Goal: Task Accomplishment & Management: Complete application form

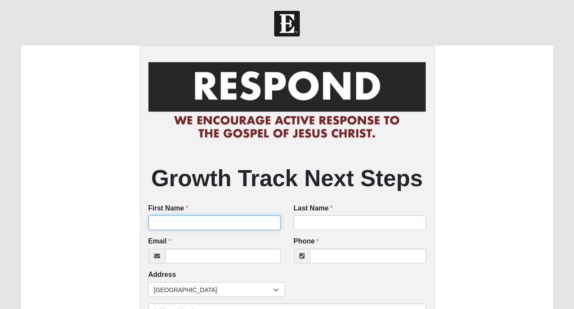
click at [171, 224] on input "First Name" at bounding box center [214, 222] width 132 height 15
paste input "Hal Lee"
click at [164, 223] on input "Hal Lee" at bounding box center [214, 222] width 132 height 15
type input "Hal"
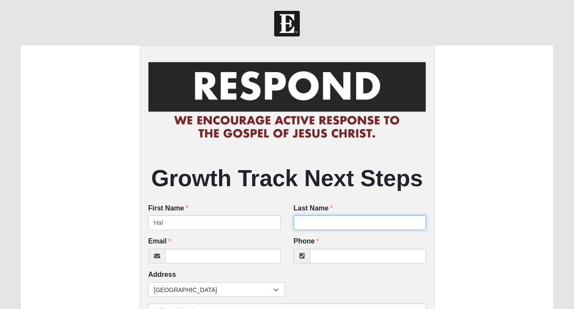
paste input "Lee"
type input "Lee"
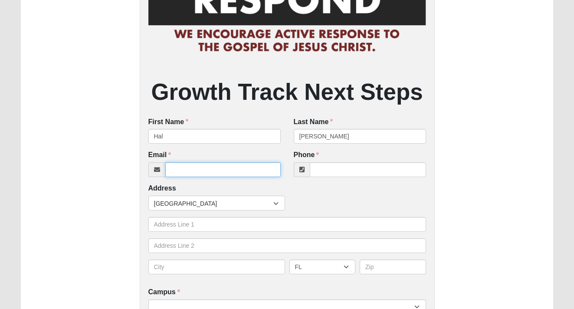
scroll to position [86, 0]
paste input "chaas0.0lee@gmail.com"
type input "chaas0.0lee@gmail.com"
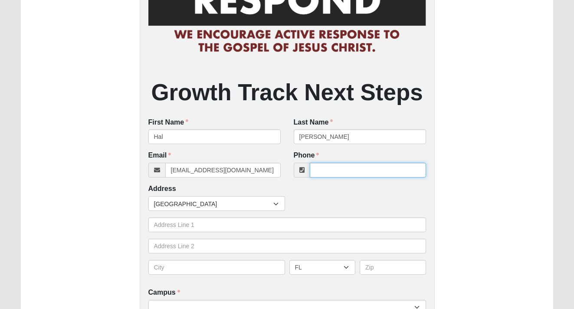
paste input "(904) 277-1600"
type input "(904) 277-1600"
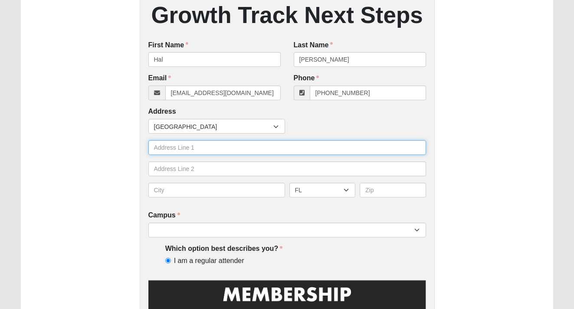
scroll to position [225, 0]
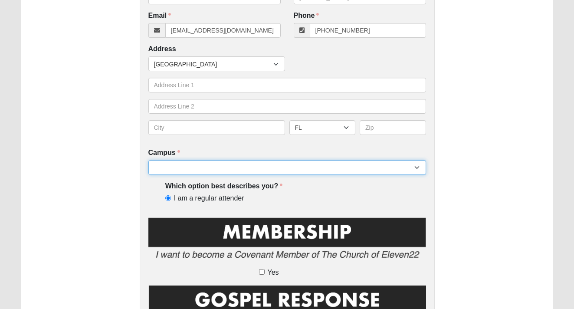
click at [280, 171] on select "[GEOGRAPHIC_DATA] [GEOGRAPHIC_DATA] (Coming Soon) Eleven22 Online [PERSON_NAME]…" at bounding box center [287, 167] width 278 height 15
select select "5"
click at [148, 160] on select "[GEOGRAPHIC_DATA] [GEOGRAPHIC_DATA] (Coming Soon) Eleven22 Online [PERSON_NAME]…" at bounding box center [287, 167] width 278 height 15
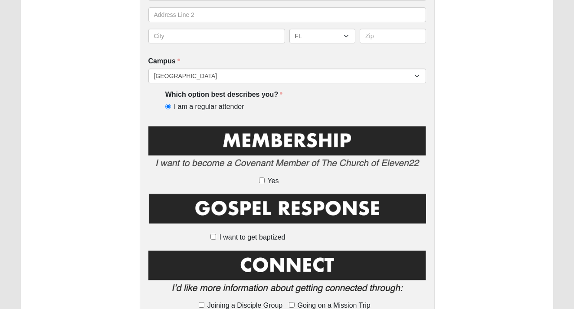
scroll to position [331, 0]
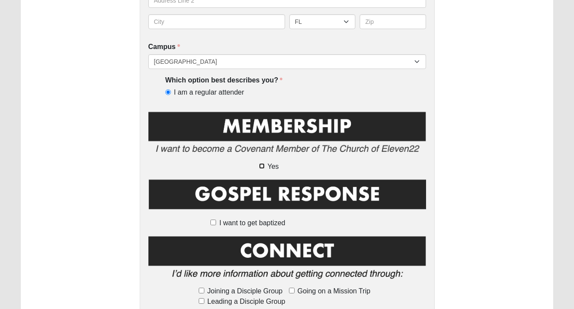
click at [263, 164] on input "Yes" at bounding box center [262, 166] width 6 height 6
checkbox input "true"
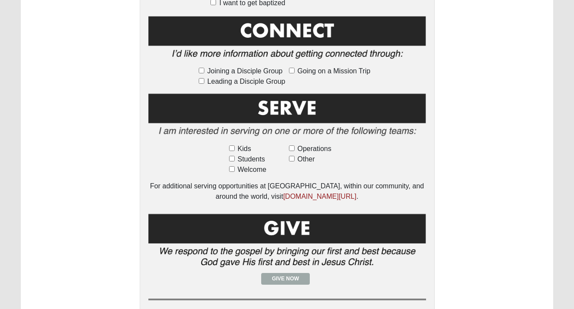
scroll to position [549, 0]
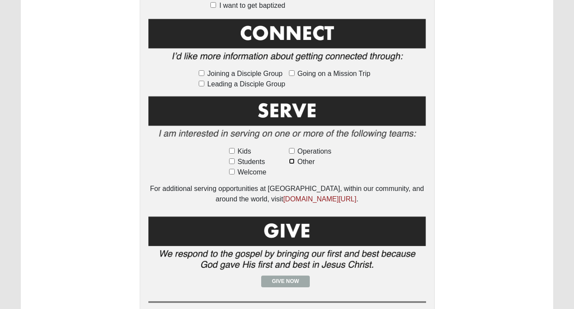
click at [292, 163] on input "Other" at bounding box center [292, 161] width 6 height 6
checkbox input "true"
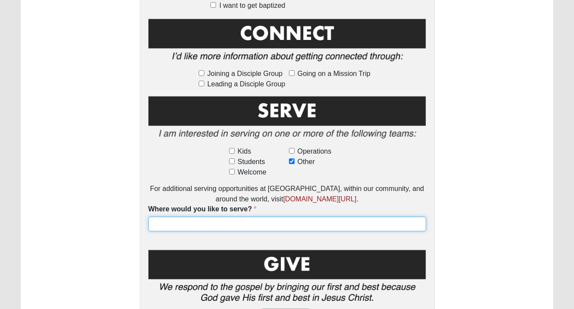
click at [269, 218] on input "Where would you like to serve?" at bounding box center [287, 223] width 278 height 15
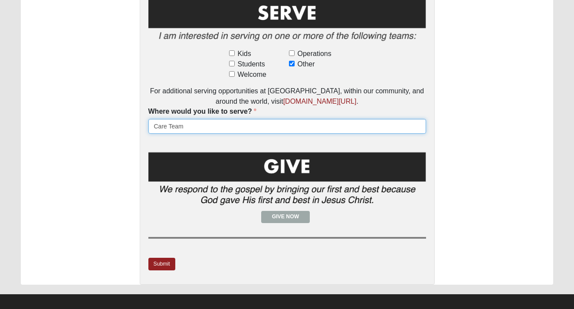
scroll to position [653, 0]
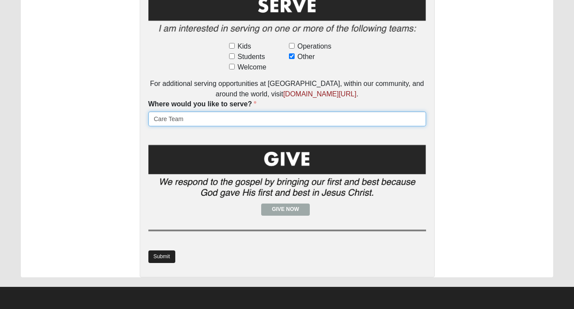
type input "Care Team"
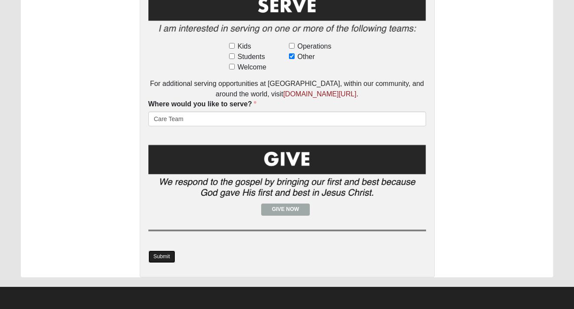
click at [167, 258] on link "Submit" at bounding box center [161, 256] width 27 height 13
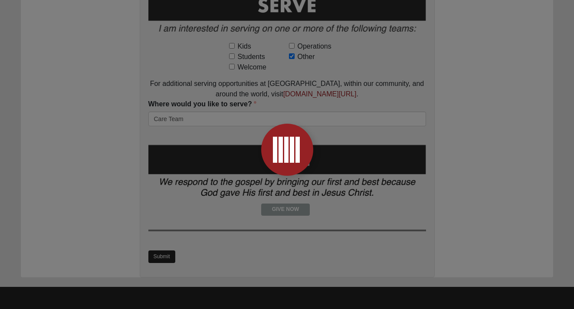
scroll to position [0, 0]
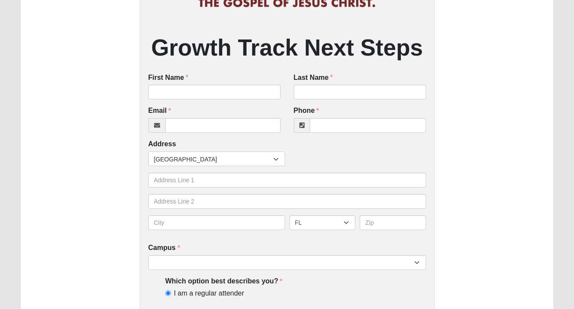
scroll to position [132, 0]
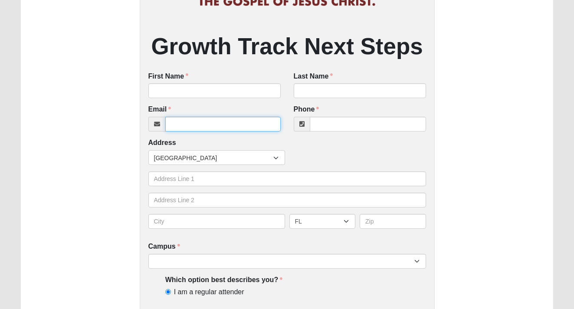
click at [244, 126] on input "Email" at bounding box center [222, 124] width 115 height 15
paste input "jasonladue1978@gmail.com"
type input "jasonladue1978@gmail.com"
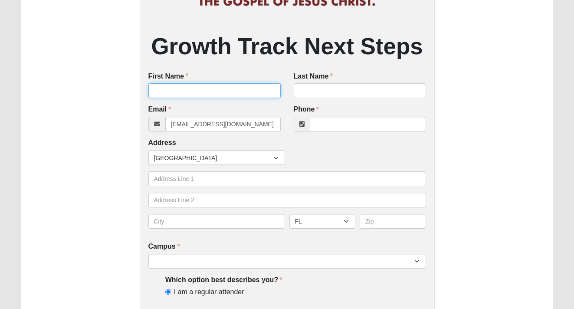
click at [183, 85] on input "First Name" at bounding box center [214, 90] width 132 height 15
paste input "Jason LaDue"
click at [170, 91] on input "Jason LaDue" at bounding box center [214, 90] width 132 height 15
type input "Jason"
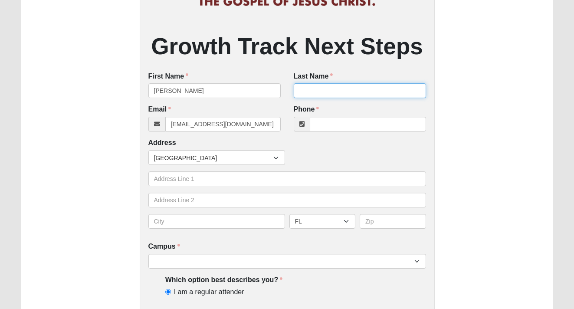
paste input "[PERSON_NAME]"
type input "[PERSON_NAME]"
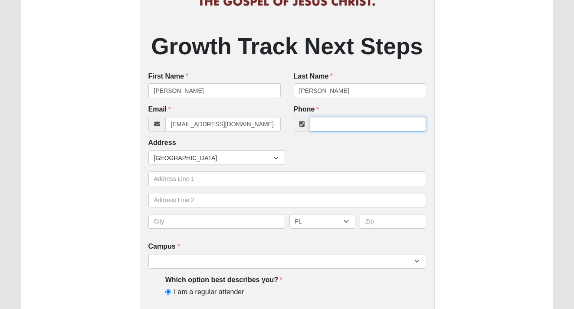
paste input "(919) 402-6896"
type input "(919) 402-6896"
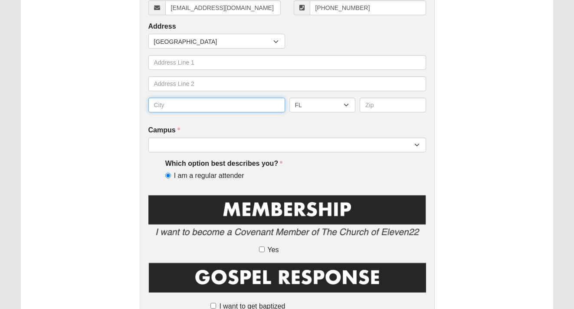
scroll to position [249, 0]
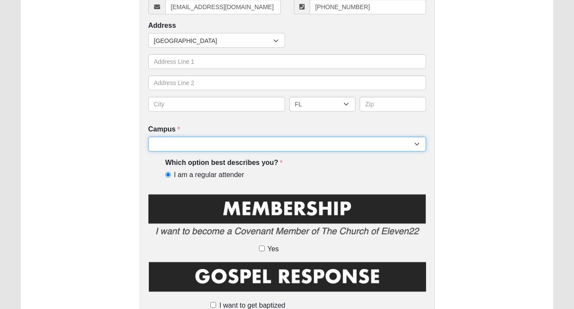
click at [276, 145] on select "[GEOGRAPHIC_DATA] [GEOGRAPHIC_DATA] (Coming Soon) Eleven22 Online [PERSON_NAME]…" at bounding box center [287, 144] width 278 height 15
select select "5"
click at [148, 137] on select "[GEOGRAPHIC_DATA] [GEOGRAPHIC_DATA] (Coming Soon) Eleven22 Online [PERSON_NAME]…" at bounding box center [287, 144] width 278 height 15
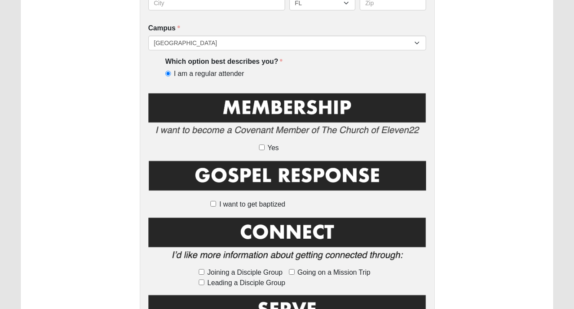
scroll to position [353, 0]
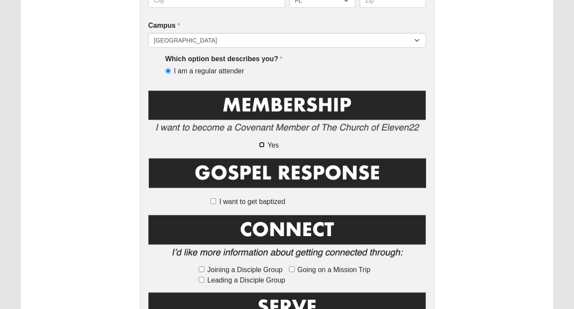
click at [262, 145] on input "Yes" at bounding box center [262, 145] width 6 height 6
checkbox input "true"
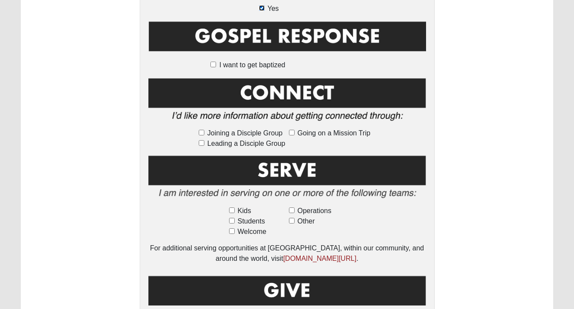
scroll to position [488, 0]
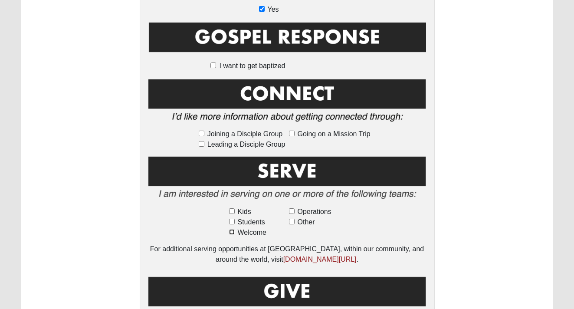
click at [234, 231] on input "Welcome" at bounding box center [232, 232] width 6 height 6
checkbox input "true"
click at [292, 209] on input "Operations" at bounding box center [292, 211] width 6 height 6
checkbox input "true"
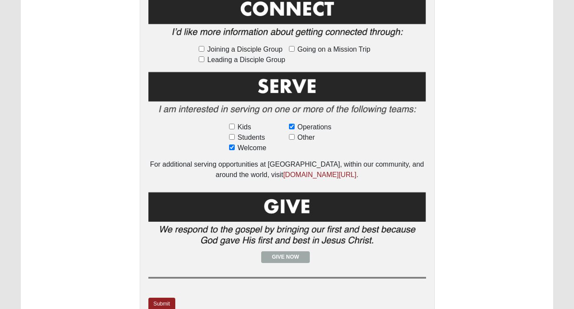
scroll to position [620, 0]
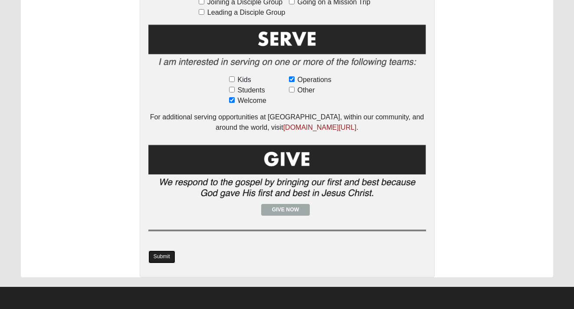
click at [169, 255] on link "Submit" at bounding box center [161, 256] width 27 height 13
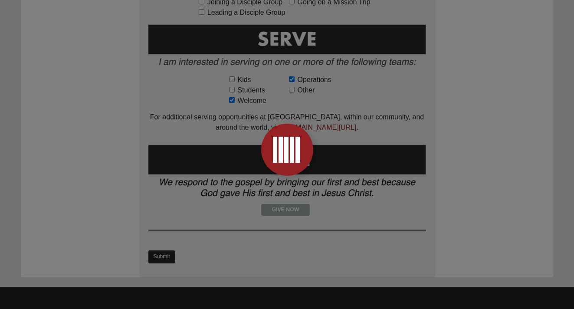
scroll to position [0, 0]
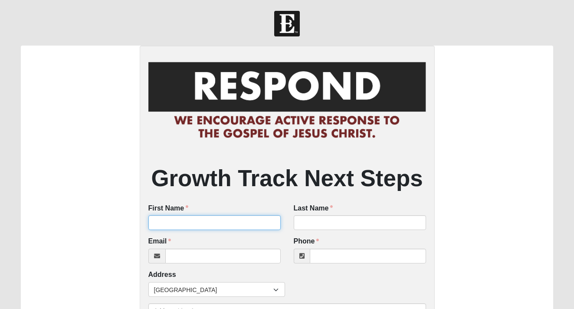
click at [186, 220] on input "First Name" at bounding box center [214, 222] width 132 height 15
paste input "[PERSON_NAME]"
click at [171, 223] on input "[PERSON_NAME]" at bounding box center [214, 222] width 132 height 15
type input "[PERSON_NAME]"
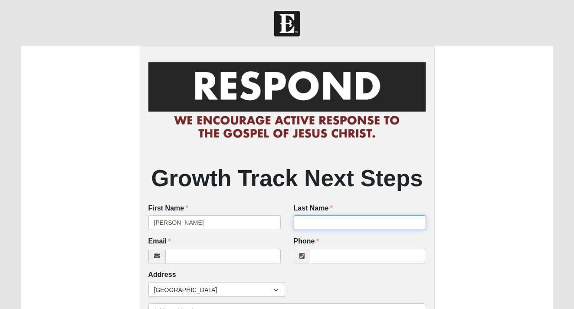
paste input "[PERSON_NAME]"
click at [318, 223] on input "[PERSON_NAME]" at bounding box center [360, 222] width 132 height 15
type input "[PERSON_NAME]"
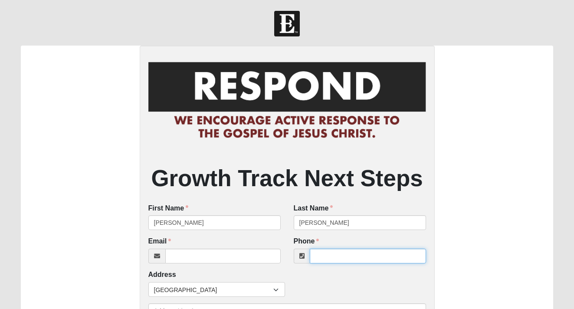
click at [329, 256] on input "Phone" at bounding box center [368, 255] width 116 height 15
paste input "[PHONE_NUMBER]"
type input "[PHONE_NUMBER]"
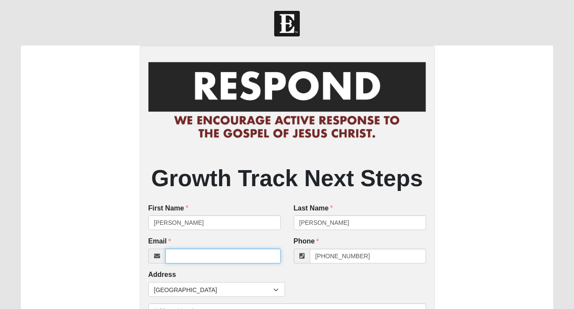
click at [258, 259] on input "Email" at bounding box center [222, 255] width 115 height 15
type input "[PERSON_NAME][EMAIL_ADDRESS][DOMAIN_NAME]"
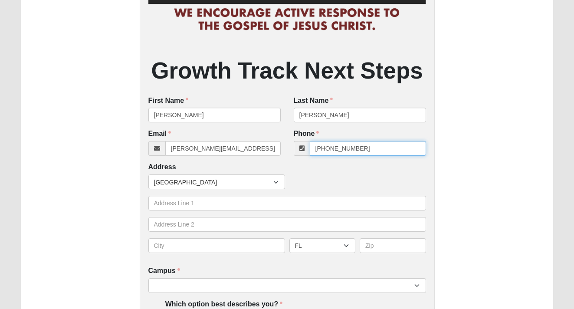
scroll to position [125, 0]
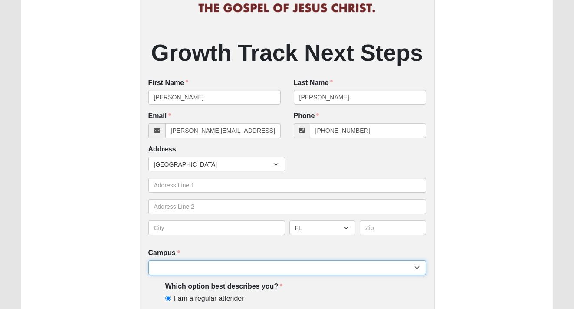
click at [261, 267] on select "[GEOGRAPHIC_DATA] [GEOGRAPHIC_DATA] (Coming Soon) Eleven22 Online [PERSON_NAME]…" at bounding box center [287, 267] width 278 height 15
select select "5"
click at [148, 260] on select "[GEOGRAPHIC_DATA] [GEOGRAPHIC_DATA] (Coming Soon) Eleven22 Online [PERSON_NAME]…" at bounding box center [287, 267] width 278 height 15
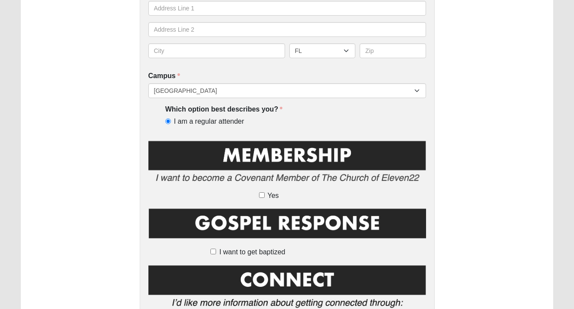
scroll to position [314, 0]
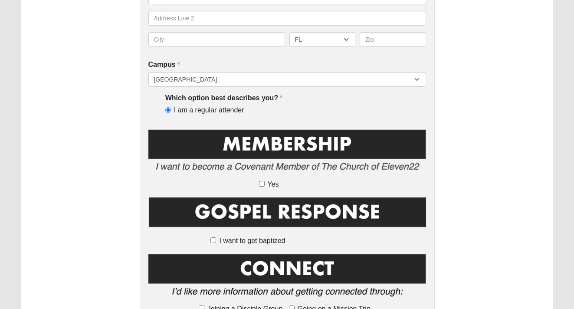
click at [261, 187] on label "Yes" at bounding box center [287, 184] width 56 height 10
click at [261, 186] on input "Yes" at bounding box center [262, 184] width 6 height 6
checkbox input "true"
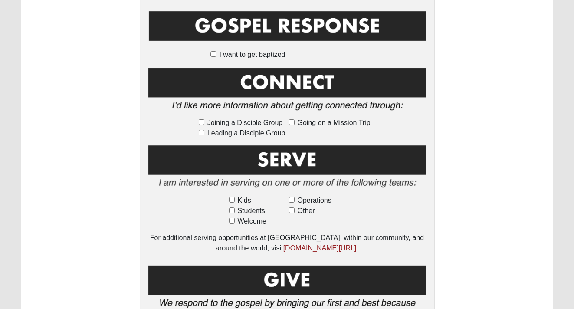
scroll to position [501, 0]
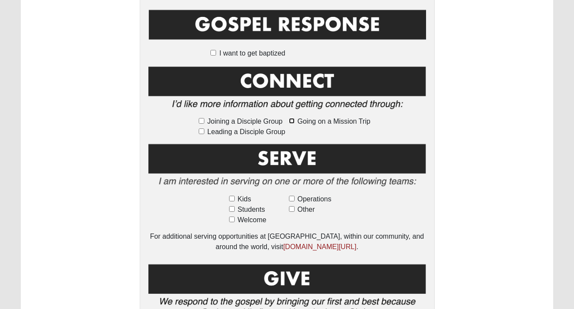
click at [293, 119] on input "Going on a Mission Trip" at bounding box center [292, 121] width 6 height 6
checkbox input "true"
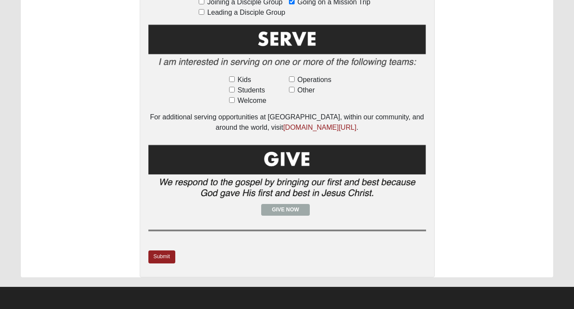
scroll to position [580, 0]
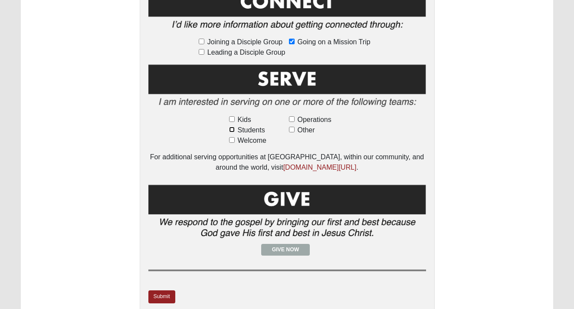
click at [234, 129] on input "Students" at bounding box center [232, 130] width 6 height 6
checkbox input "true"
click at [233, 141] on input "Welcome" at bounding box center [232, 140] width 6 height 6
checkbox input "true"
click at [296, 120] on label "Operations" at bounding box center [317, 119] width 56 height 10
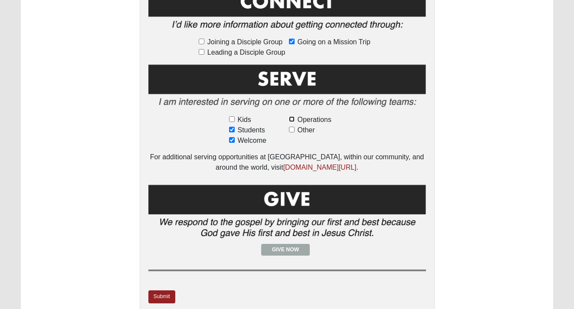
click at [294, 120] on input "Operations" at bounding box center [292, 119] width 6 height 6
click at [294, 120] on label "Operations" at bounding box center [317, 119] width 56 height 10
click at [294, 120] on input "Operations" at bounding box center [292, 119] width 6 height 6
checkbox input "false"
click at [294, 120] on label "Operations" at bounding box center [317, 119] width 56 height 10
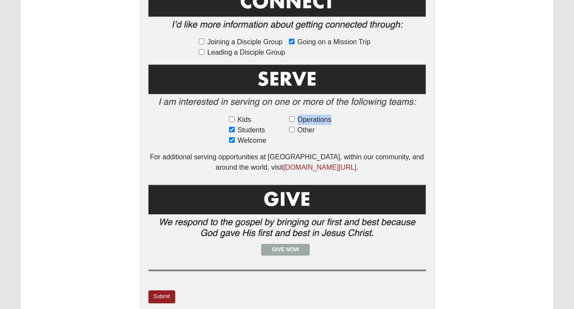
click at [294, 120] on input "Operations" at bounding box center [292, 119] width 6 height 6
checkbox input "true"
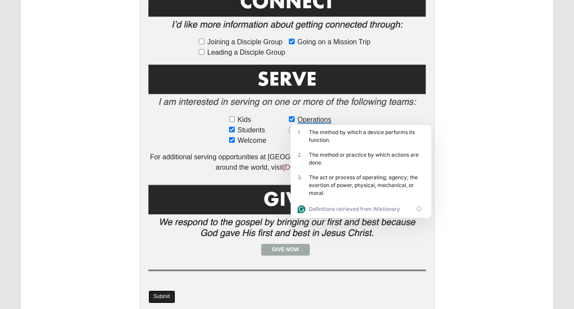
click at [165, 296] on link "Submit" at bounding box center [161, 296] width 27 height 13
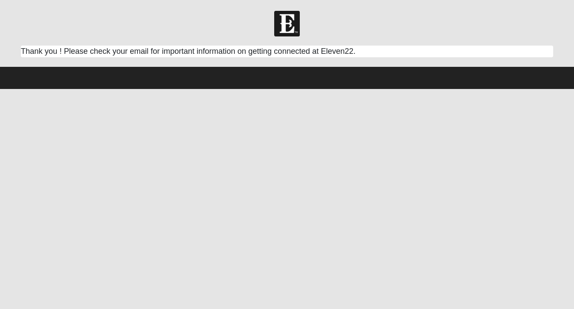
scroll to position [0, 0]
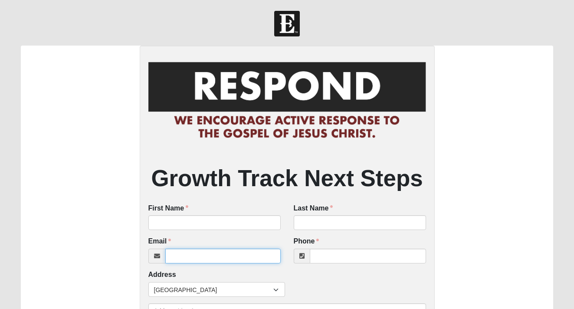
click at [231, 256] on input "Email" at bounding box center [222, 255] width 115 height 15
paste input "[EMAIL_ADDRESS][DOMAIN_NAME]"
type input "[EMAIL_ADDRESS][DOMAIN_NAME]"
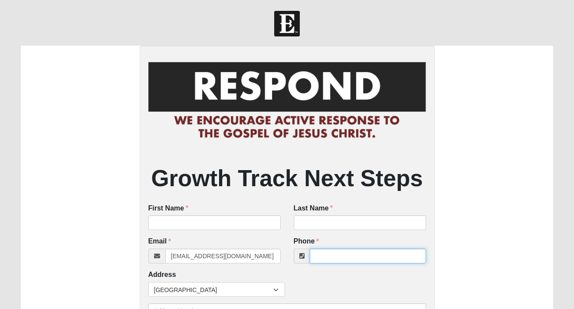
click at [326, 258] on input "Phone" at bounding box center [368, 255] width 116 height 15
paste input "(678) 699-4365"
type input "(678) 699-4365"
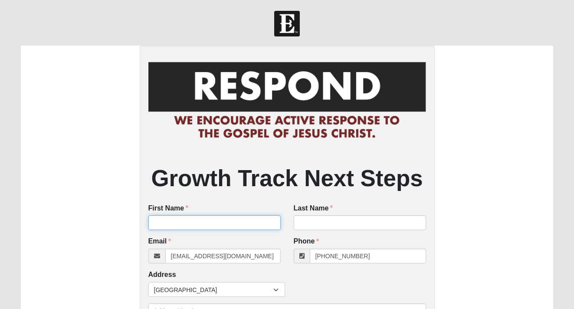
click at [225, 216] on input "First Name" at bounding box center [214, 222] width 132 height 15
paste input "Aubrey Sharp"
click at [176, 222] on input "Aubrey Sharp" at bounding box center [214, 222] width 132 height 15
type input "Aubrey"
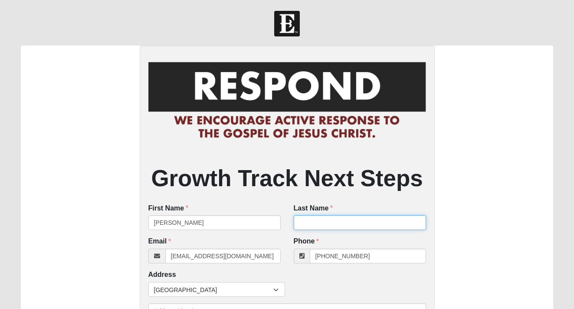
click at [325, 227] on input "Last Name" at bounding box center [360, 222] width 132 height 15
paste input "Sharp"
type input "Sharp"
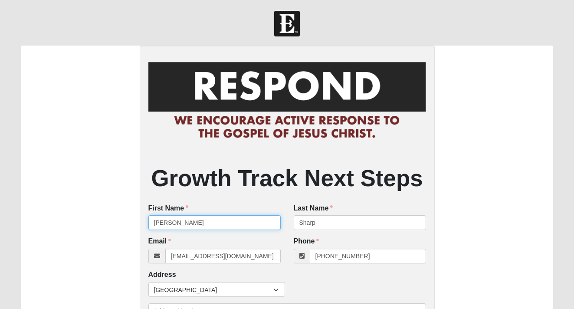
click at [231, 226] on input "Aubrey" at bounding box center [214, 222] width 132 height 15
type input "Aubrey"
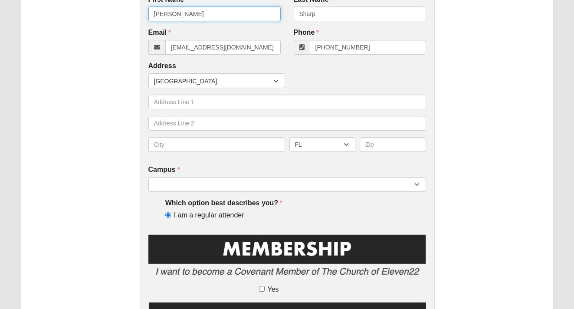
scroll to position [211, 0]
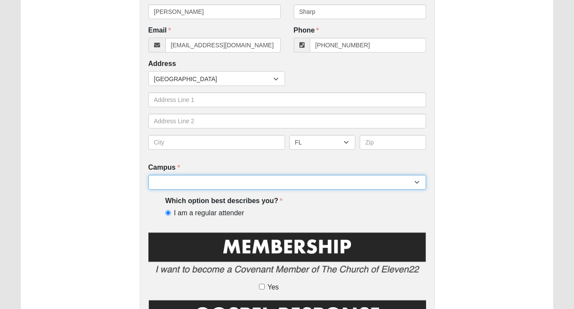
click at [316, 178] on select "[GEOGRAPHIC_DATA] [GEOGRAPHIC_DATA] (Coming Soon) Eleven22 Online [PERSON_NAME]…" at bounding box center [287, 182] width 278 height 15
select select "5"
click at [148, 175] on select "[GEOGRAPHIC_DATA] [GEOGRAPHIC_DATA] (Coming Soon) Eleven22 Online [PERSON_NAME]…" at bounding box center [287, 182] width 278 height 15
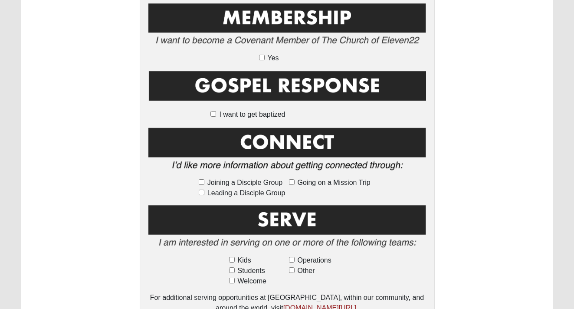
scroll to position [442, 0]
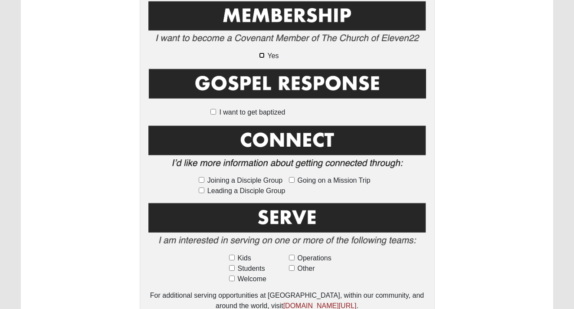
click at [261, 55] on input "Yes" at bounding box center [262, 55] width 6 height 6
checkbox input "true"
click at [338, 181] on span "Going on a Mission Trip" at bounding box center [333, 180] width 73 height 10
click at [294, 181] on input "Going on a Mission Trip" at bounding box center [292, 180] width 6 height 6
checkbox input "true"
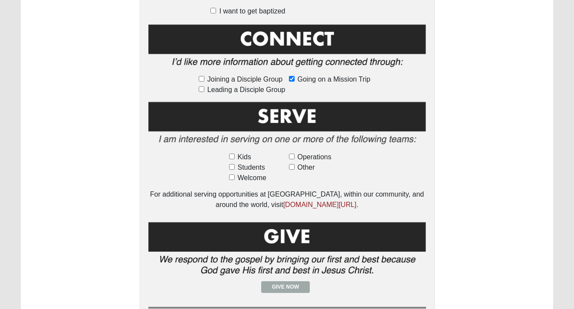
scroll to position [543, 0]
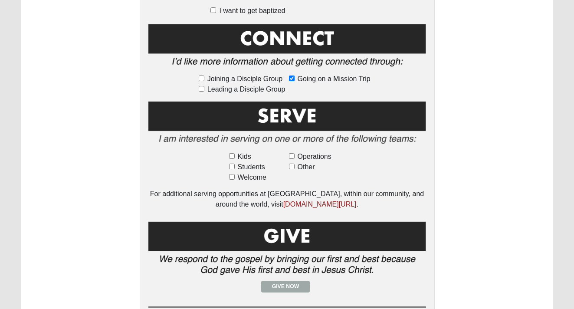
click at [308, 171] on span "Other" at bounding box center [305, 167] width 17 height 10
click at [294, 169] on input "Other" at bounding box center [292, 166] width 6 height 6
checkbox input "true"
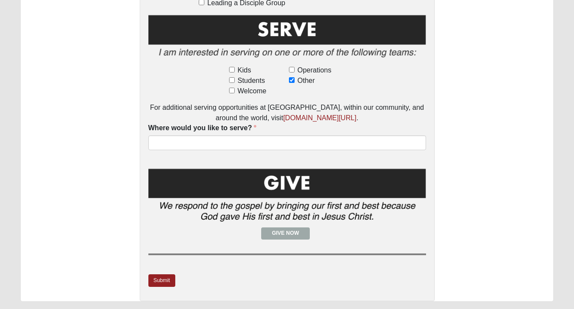
scroll to position [653, 0]
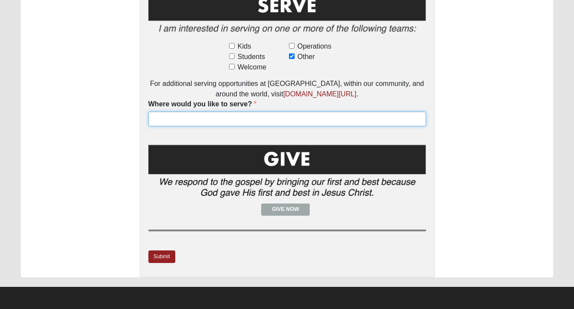
click at [285, 115] on input "Where would you like to serve?" at bounding box center [287, 118] width 278 height 15
type input "?"
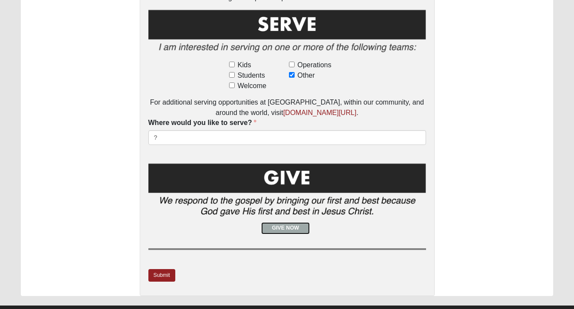
scroll to position [634, 0]
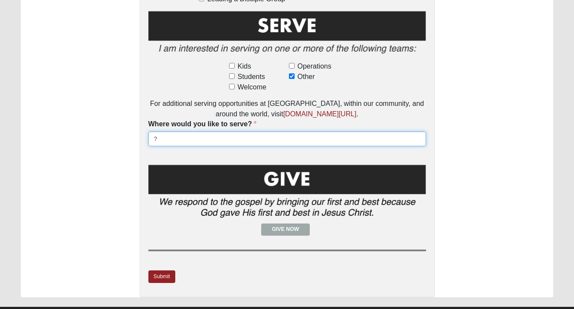
click at [168, 137] on input "?" at bounding box center [287, 138] width 278 height 15
type input "N/A"
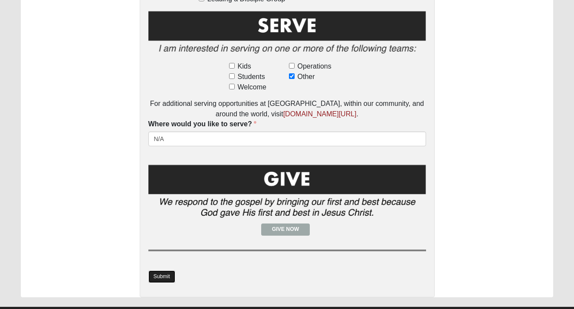
click at [161, 278] on link "Submit" at bounding box center [161, 276] width 27 height 13
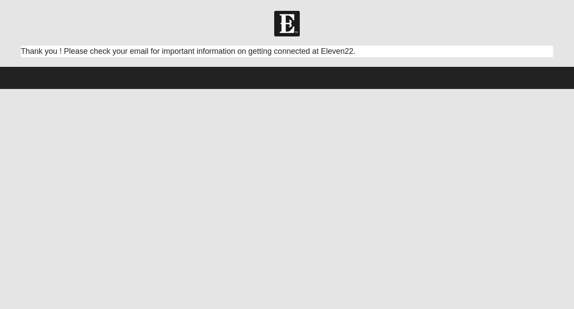
scroll to position [0, 0]
